Goal: Task Accomplishment & Management: Manage account settings

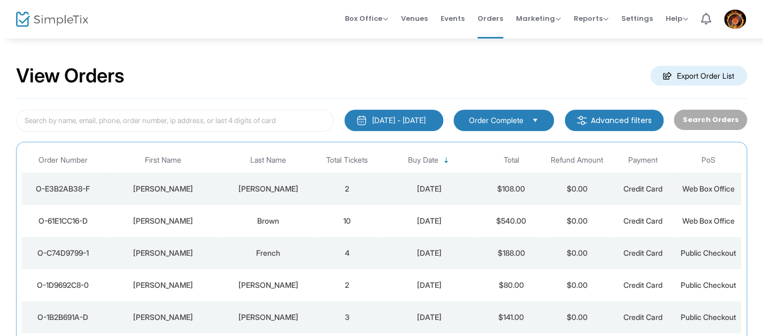
click at [412, 192] on div "[DATE]" at bounding box center [428, 188] width 93 height 11
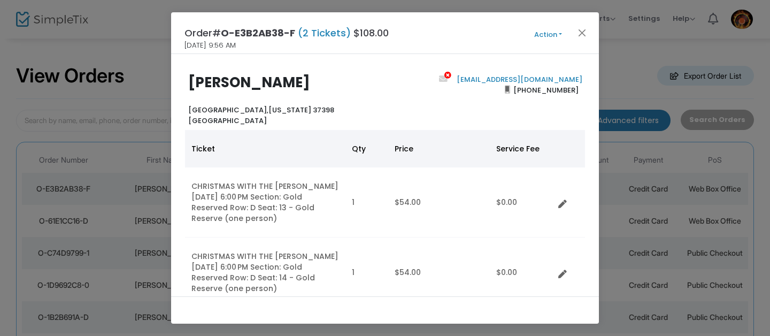
click at [452, 110] on div "[EMAIL_ADDRESS][DOMAIN_NAME] [PHONE_NUMBER]" at bounding box center [486, 99] width 202 height 51
click at [532, 57] on div "[PERSON_NAME][GEOGRAPHIC_DATA], [US_STATE] 37398 [GEOGRAPHIC_DATA] [EMAIL_ADDRE…" at bounding box center [385, 175] width 428 height 242
click at [560, 35] on button "Action" at bounding box center [548, 35] width 64 height 12
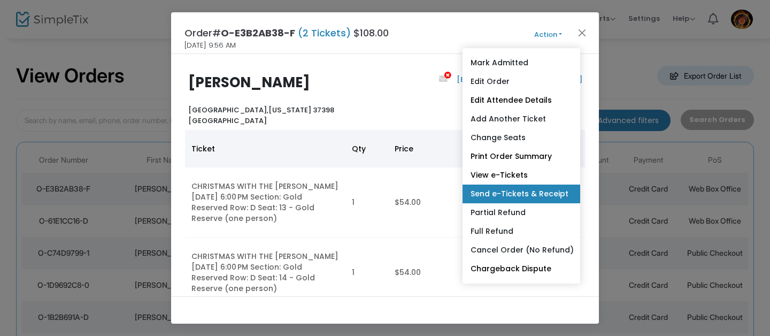
click at [493, 193] on link "Send e-Tickets & Receipt" at bounding box center [521, 193] width 118 height 19
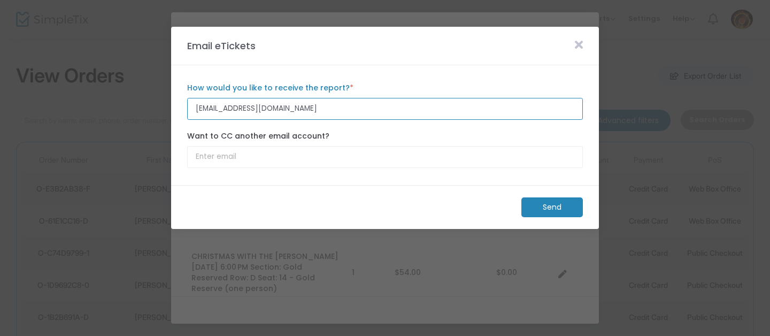
click at [244, 110] on input "[EMAIL_ADDRESS][DOMAIN_NAME]" at bounding box center [385, 109] width 396 height 22
click at [295, 111] on input "[EMAIL_ADDRESS][DOMAIN_NAME]" at bounding box center [385, 109] width 396 height 22
type input "[EMAIL_ADDRESS][DOMAIN_NAME]"
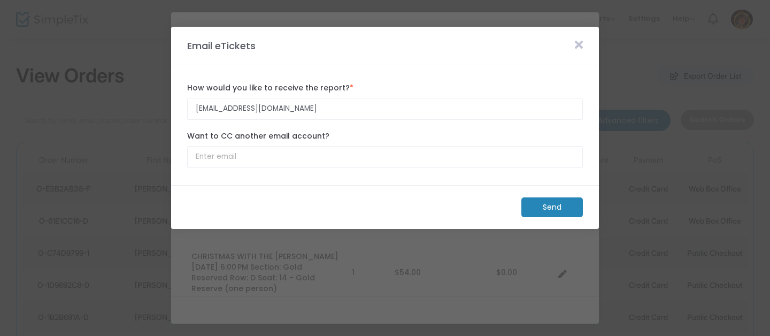
click at [536, 214] on m-button "Send" at bounding box center [551, 207] width 61 height 20
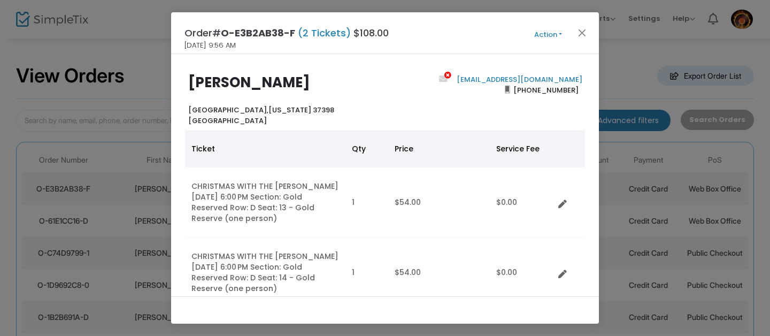
click at [72, 214] on ngb-modal-window "Order# O-E3B2AB38-F (2 Tickets) $108.00 [DATE] 9:56 AM Action Mark Admitted Edi…" at bounding box center [385, 168] width 770 height 336
drag, startPoint x: 589, startPoint y: 29, endPoint x: 579, endPoint y: 30, distance: 9.7
click at [588, 29] on div "Order# O-E3B2AB38-F (2 Tickets) $108.00 [DATE] 9:56 AM Action Mark Admitted Edi…" at bounding box center [385, 33] width 428 height 42
click at [580, 30] on button "Close" at bounding box center [582, 33] width 14 height 14
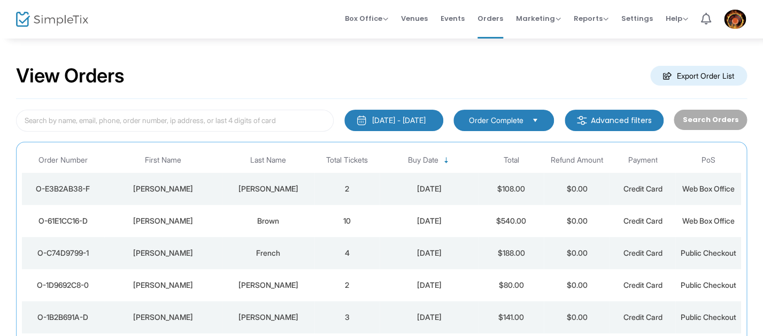
click at [394, 222] on div "[DATE]" at bounding box center [428, 220] width 93 height 11
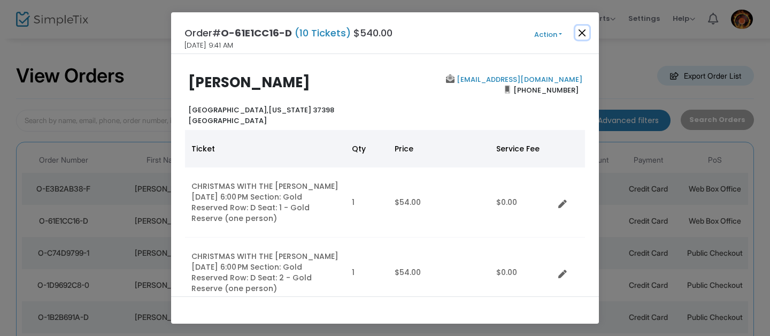
click at [582, 34] on button "Close" at bounding box center [582, 33] width 14 height 14
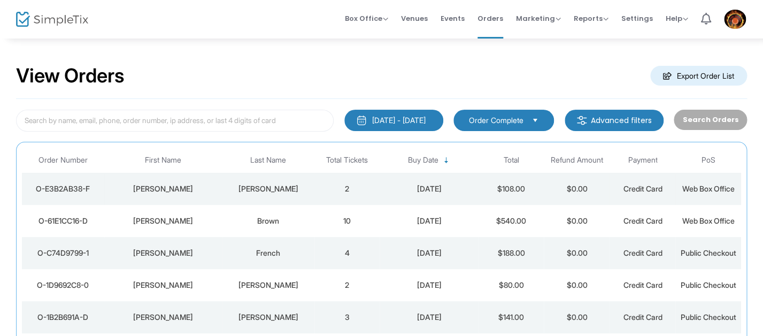
click at [375, 184] on td "2" at bounding box center [347, 189] width 66 height 32
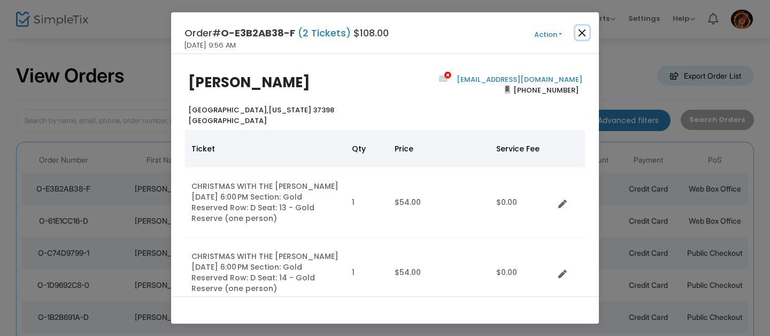
click at [585, 32] on button "Close" at bounding box center [582, 33] width 14 height 14
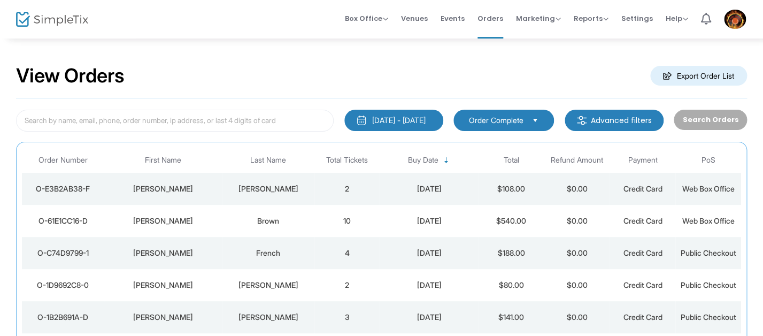
click at [468, 71] on div "View Orders Export Order List" at bounding box center [381, 75] width 731 height 45
click at [343, 83] on div "View Orders Export Order List" at bounding box center [381, 75] width 731 height 45
